Goal: Task Accomplishment & Management: Manage account settings

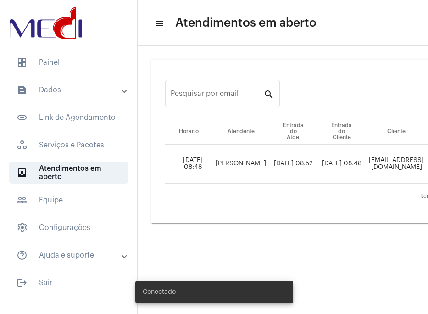
drag, startPoint x: 245, startPoint y: 311, endPoint x: 317, endPoint y: 315, distance: 72.2
click at [317, 314] on html "dashboard Painel text_snippet_outlined Dados text_snippet_outlined Relatórios h…" at bounding box center [214, 157] width 428 height 314
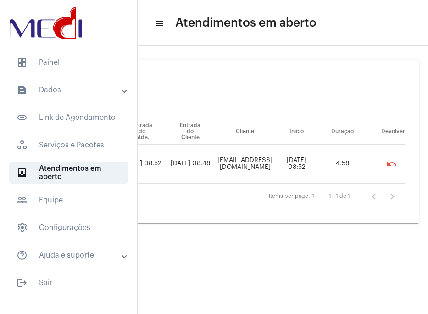
scroll to position [0, 171]
